Goal: Share content

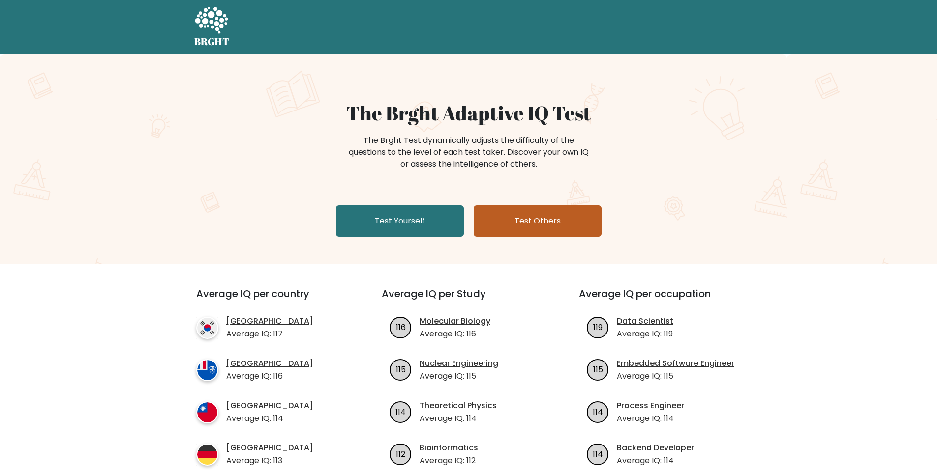
click at [559, 218] on link "Test Others" at bounding box center [537, 220] width 128 height 31
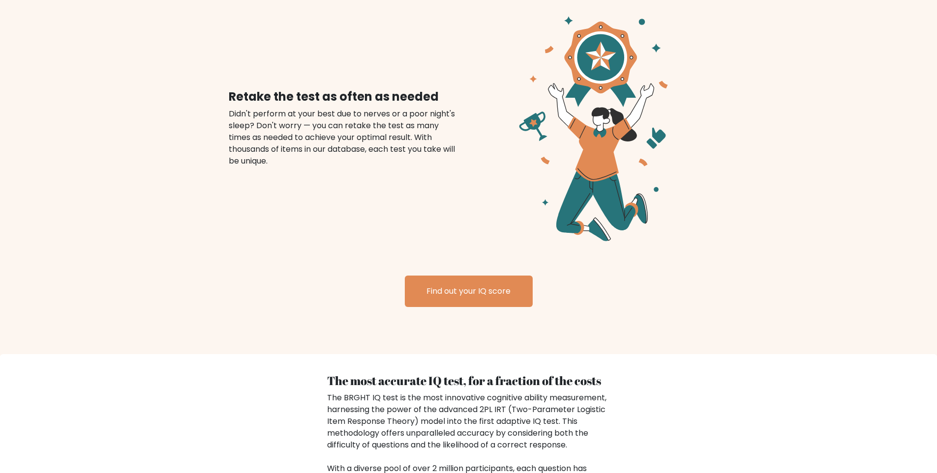
scroll to position [1212, 0]
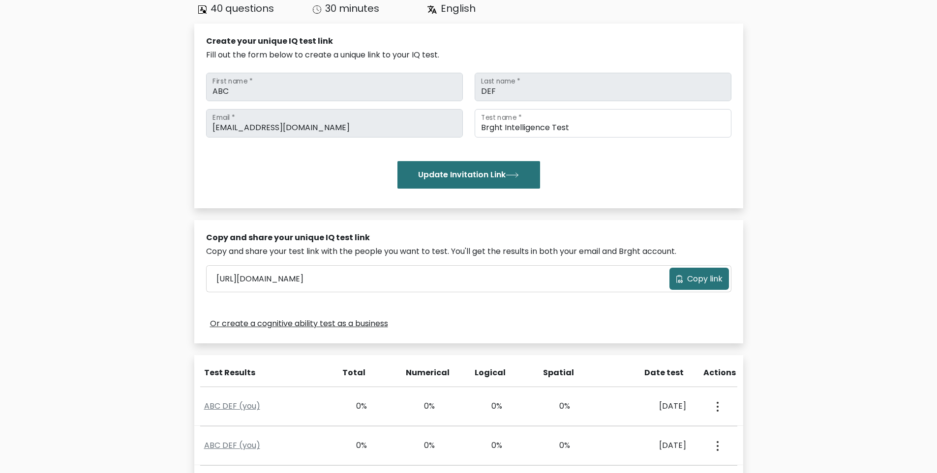
scroll to position [98, 0]
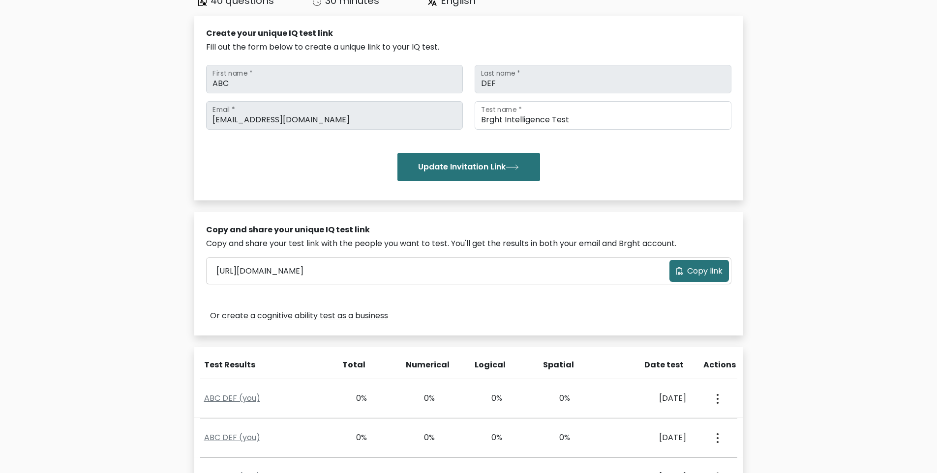
click at [684, 269] on button "Copy link" at bounding box center [698, 271] width 59 height 22
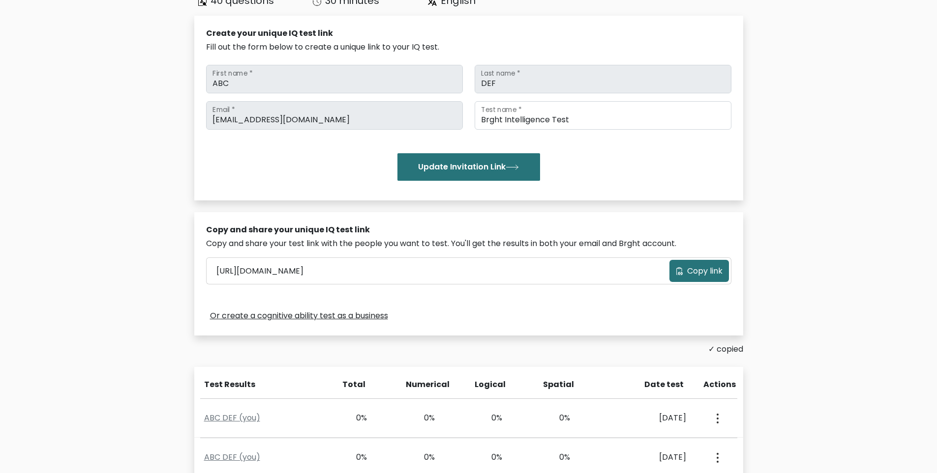
click at [353, 319] on link "Or create a cognitive ability test as a business" at bounding box center [299, 316] width 178 height 12
